Goal: Obtain resource: Obtain resource

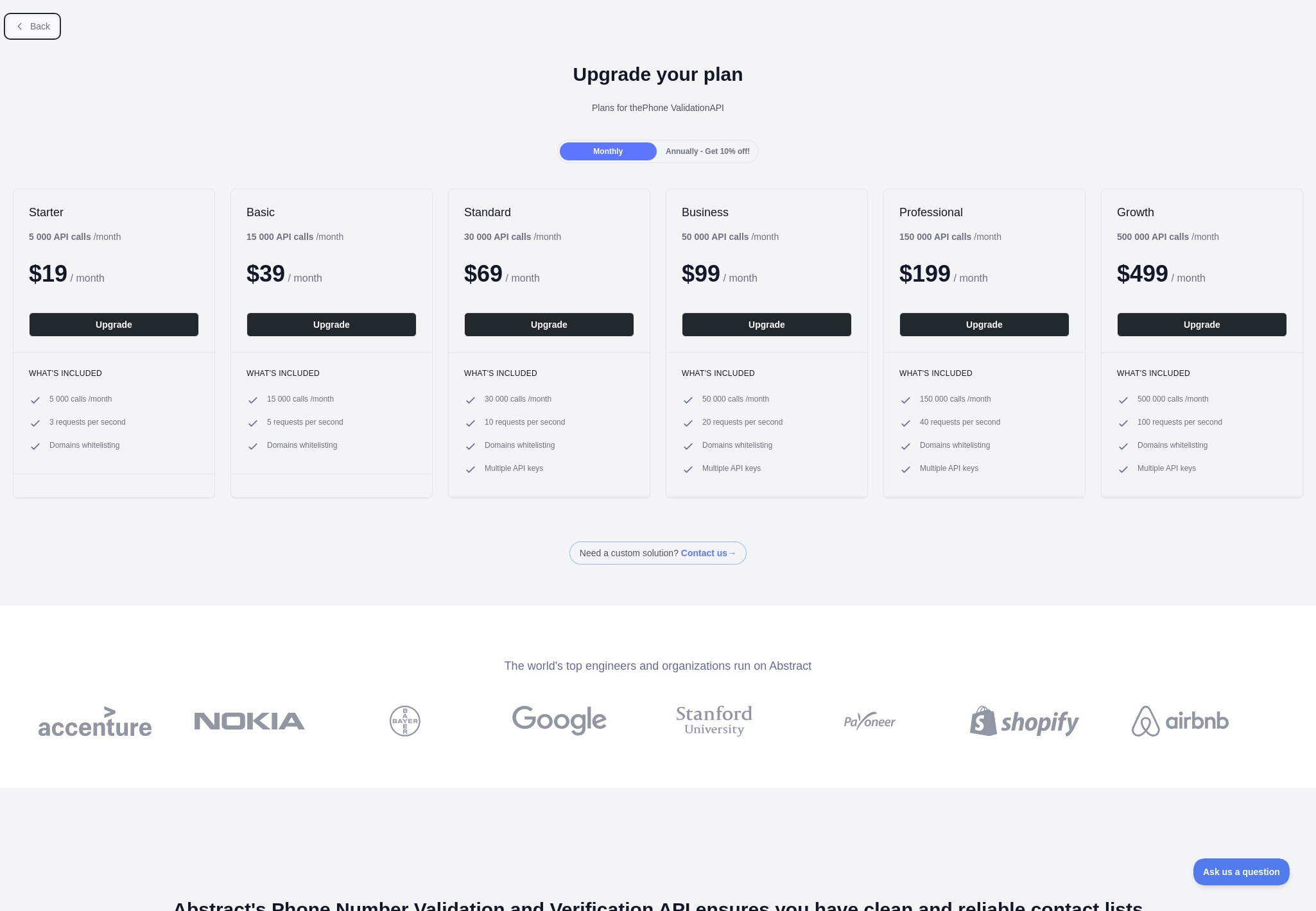
click at [32, 32] on button "Back" at bounding box center [32, 27] width 52 height 22
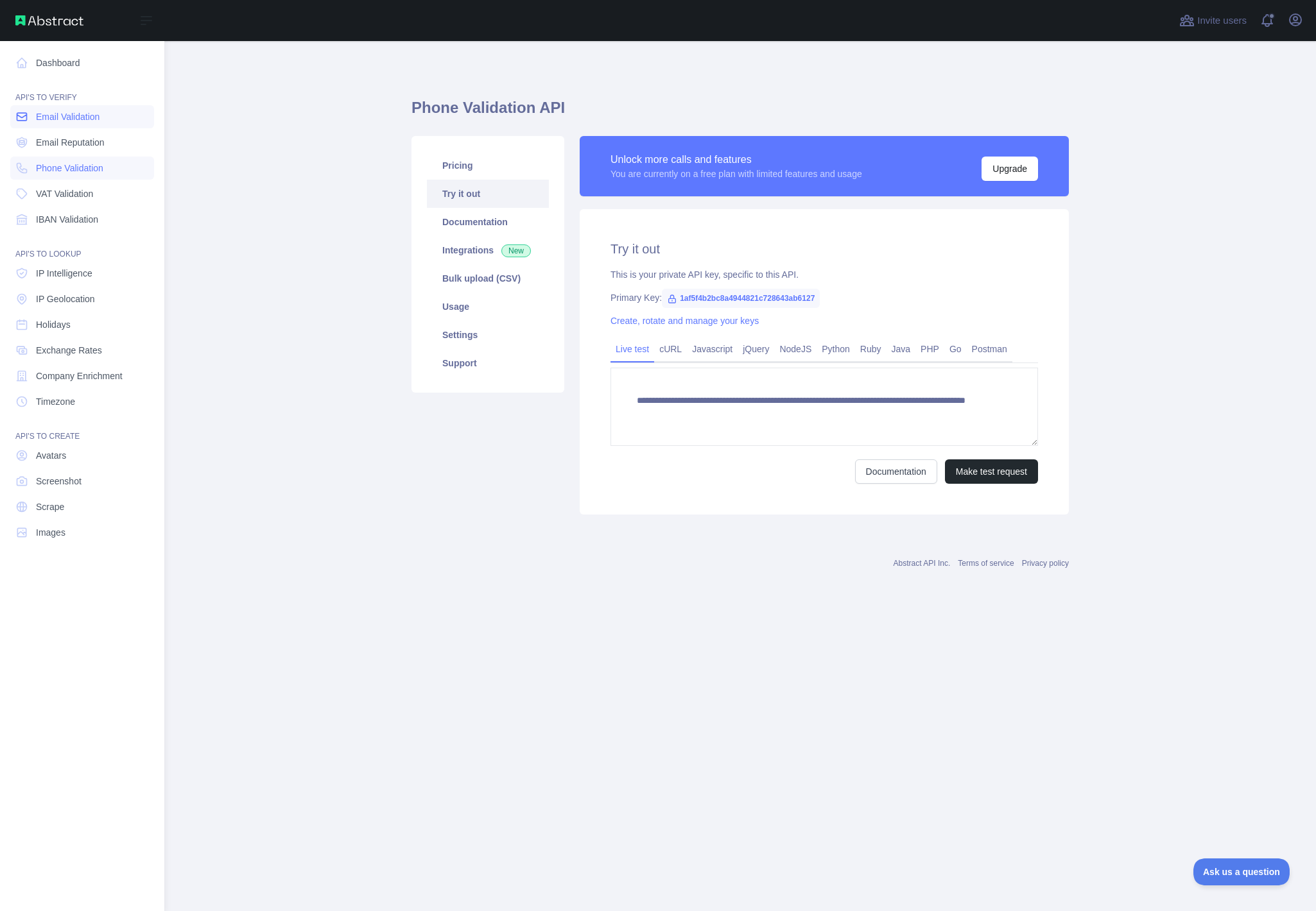
click at [97, 119] on span "Email Validation" at bounding box center [68, 116] width 64 height 13
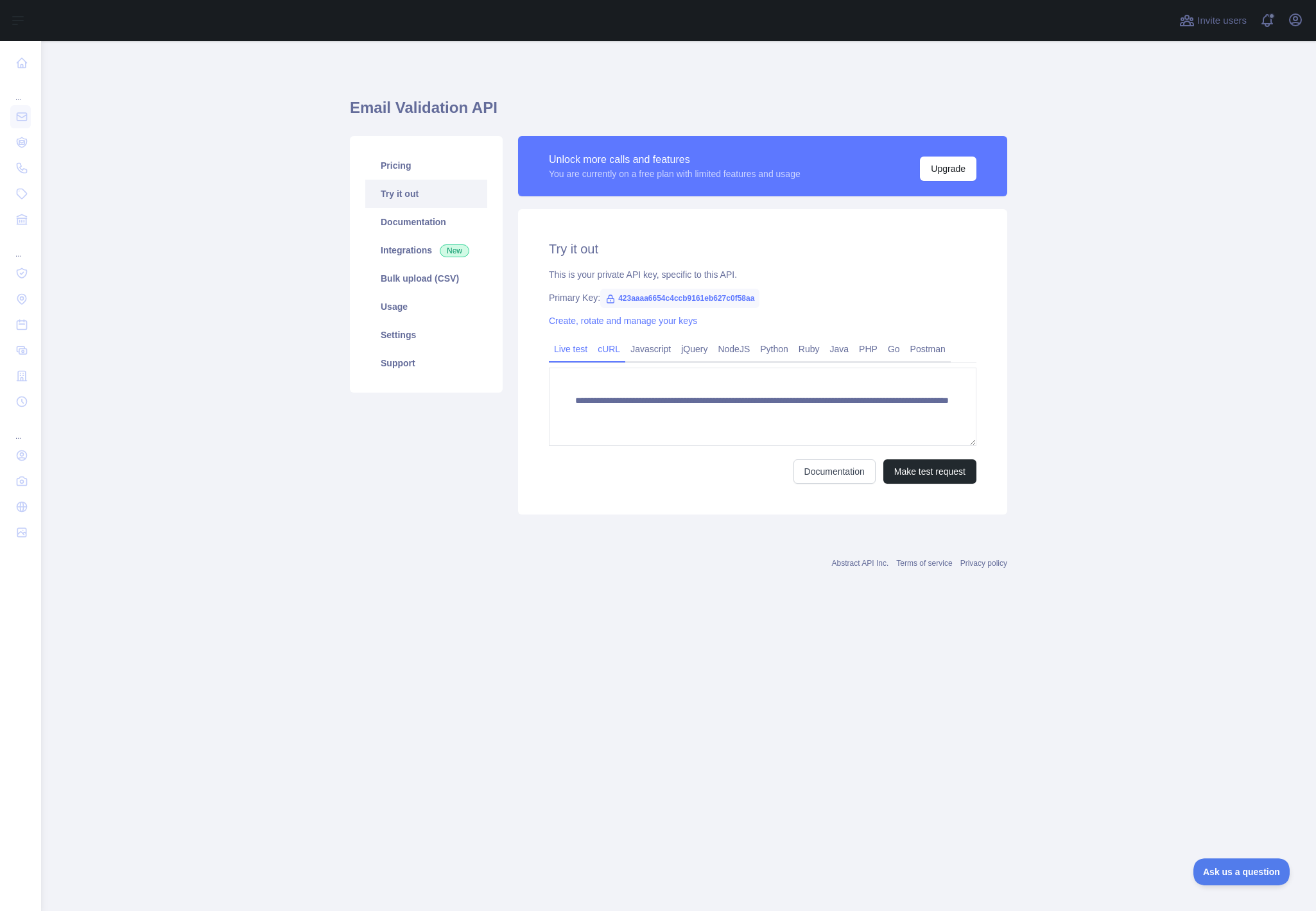
click at [605, 348] on link "cURL" at bounding box center [608, 348] width 32 height 21
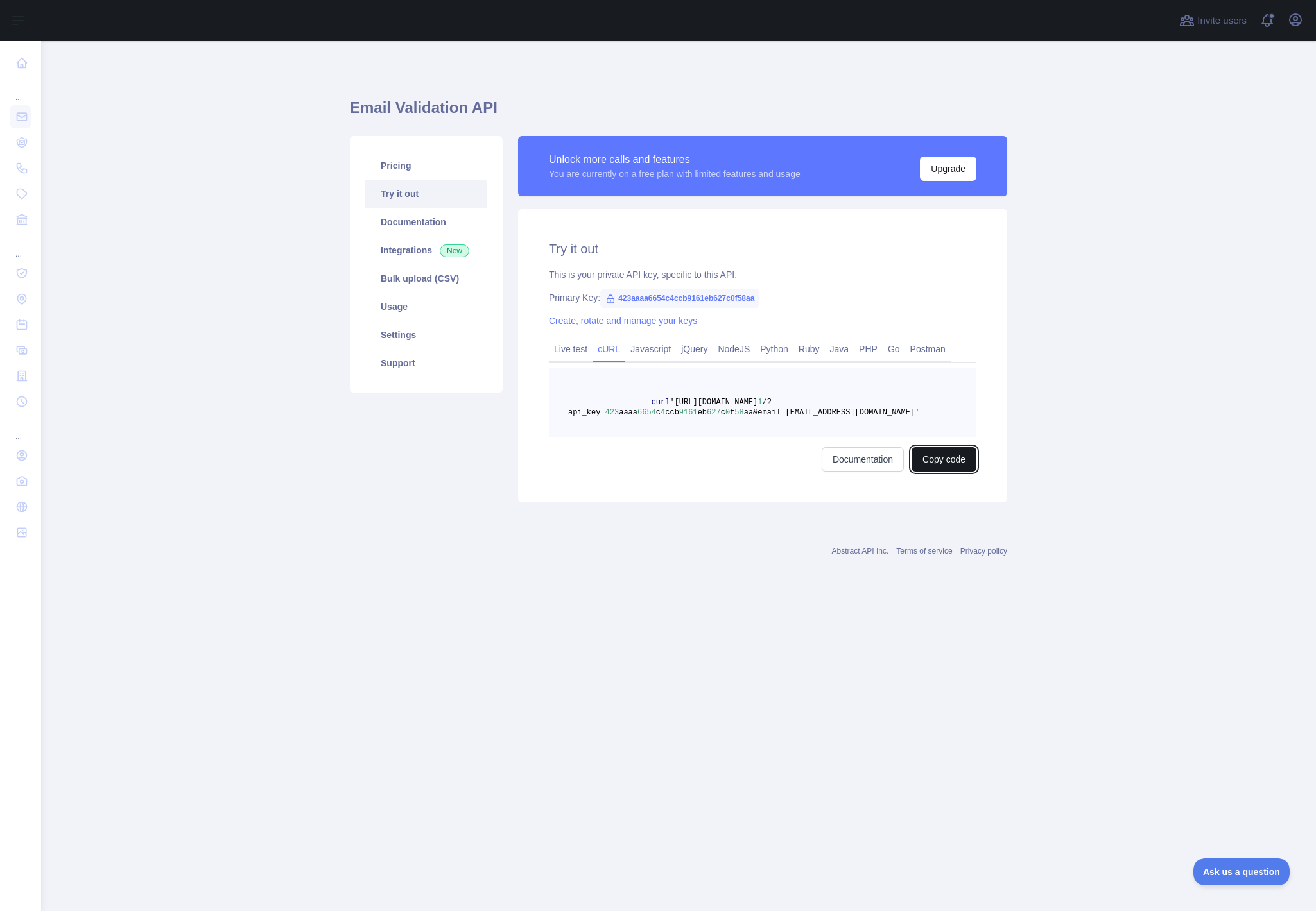
click at [937, 458] on button "Copy code" at bounding box center [944, 459] width 65 height 25
